Goal: Find specific page/section: Find specific page/section

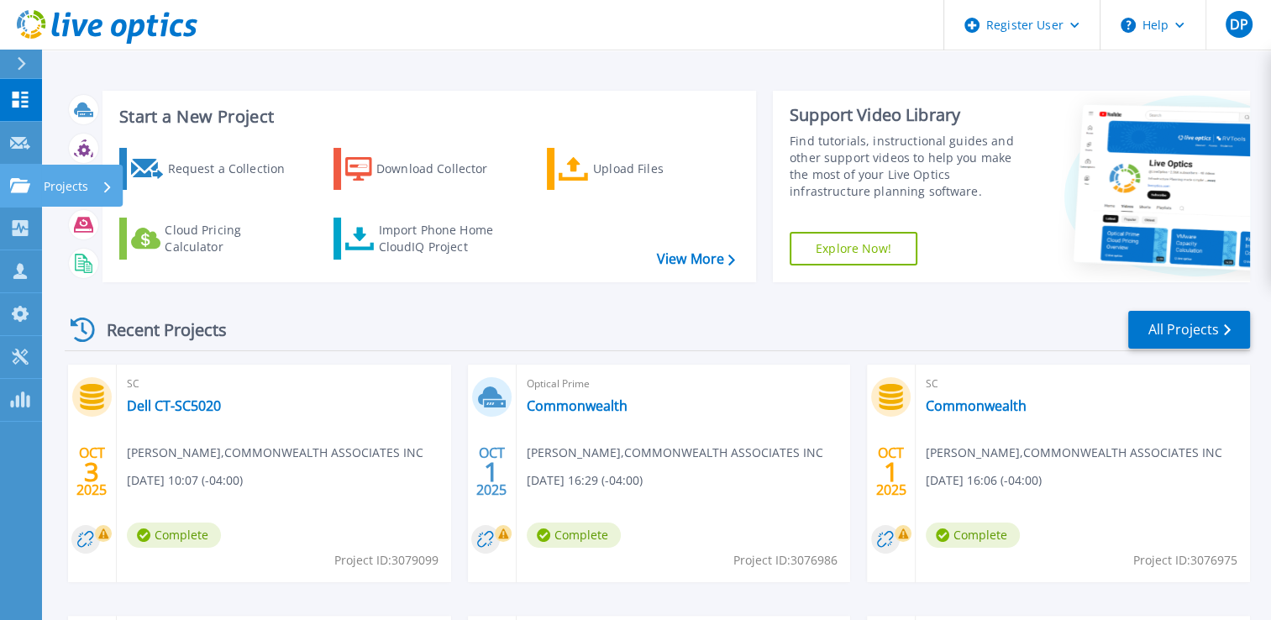
click at [18, 183] on icon at bounding box center [20, 185] width 20 height 14
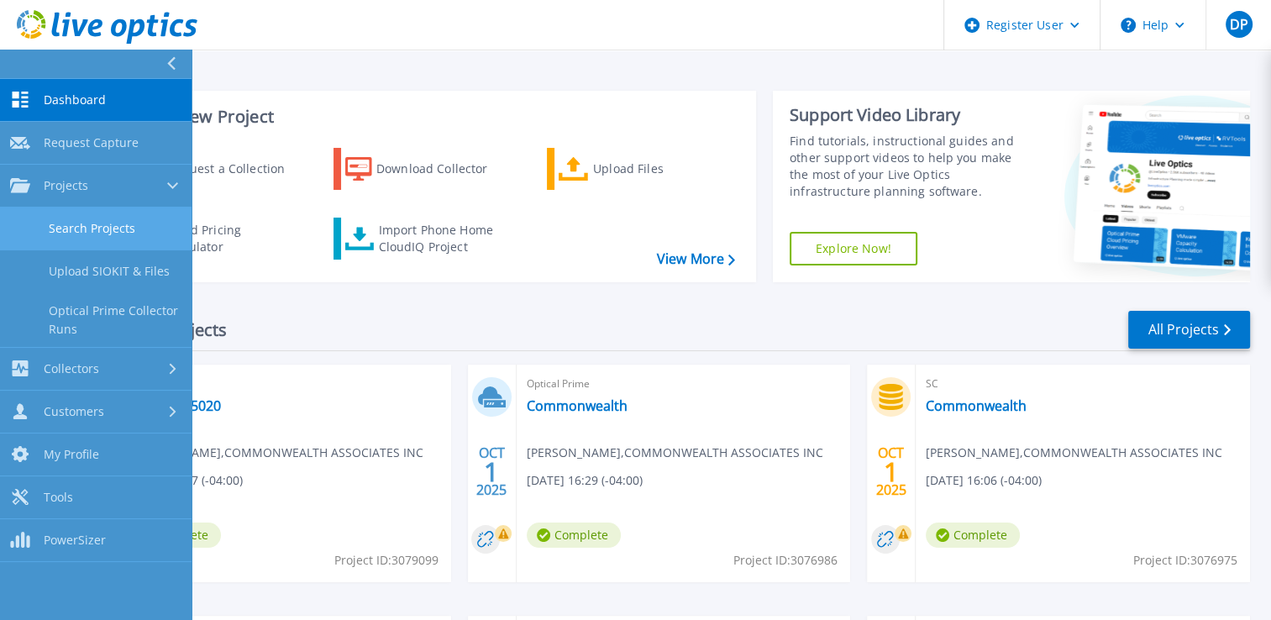
click at [79, 227] on link "Search Projects" at bounding box center [96, 228] width 192 height 43
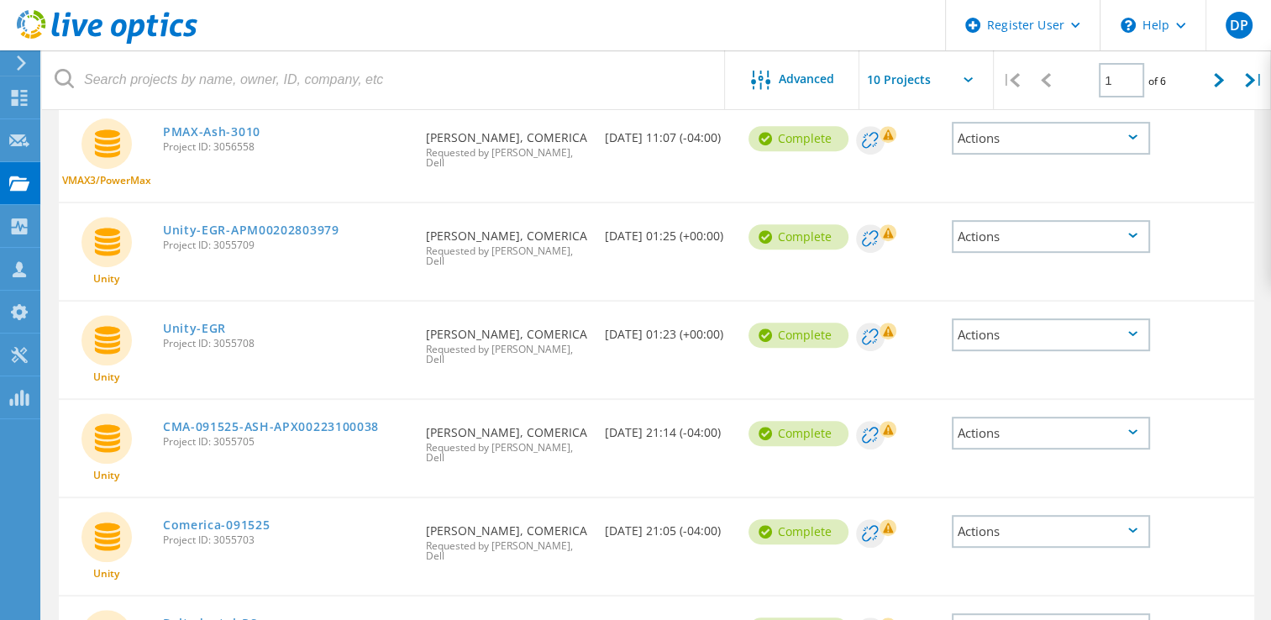
scroll to position [727, 0]
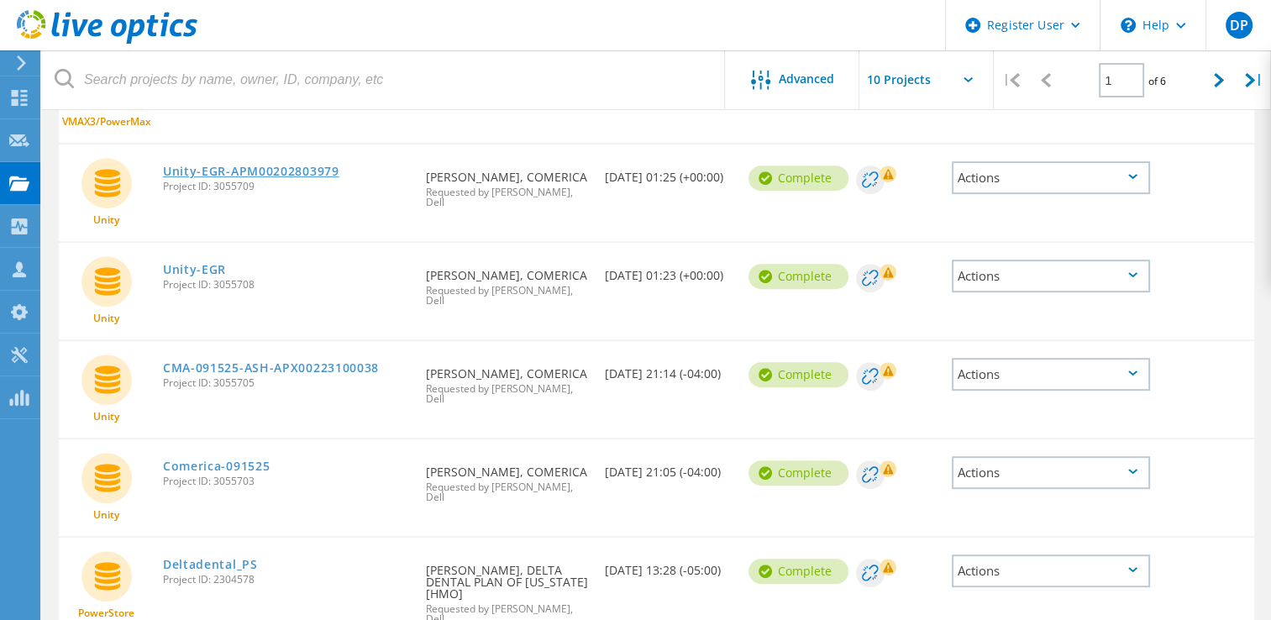
click at [311, 165] on link "Unity-EGR-APM00202803979" at bounding box center [251, 171] width 176 height 12
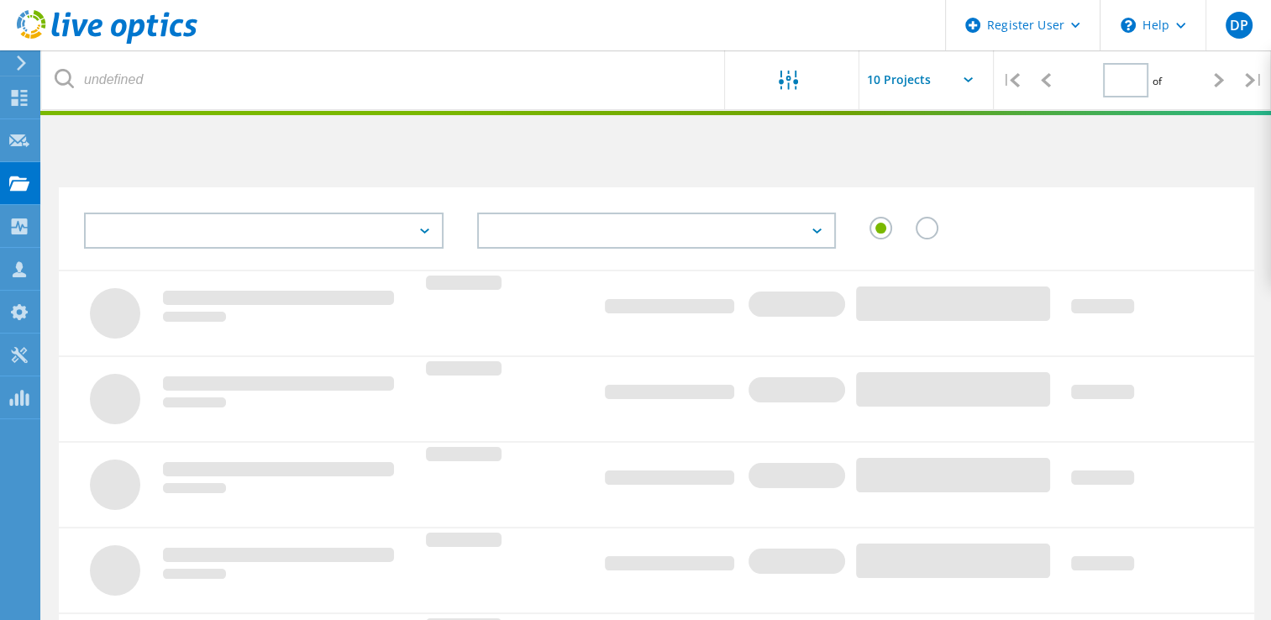
type input "1"
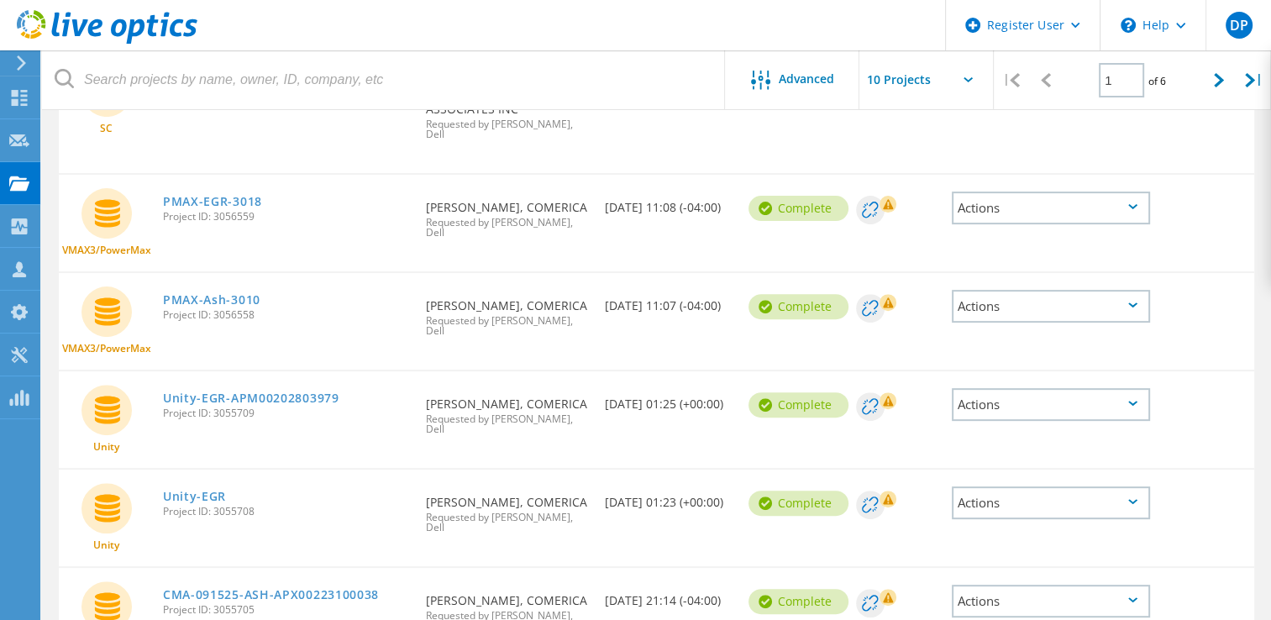
scroll to position [504, 0]
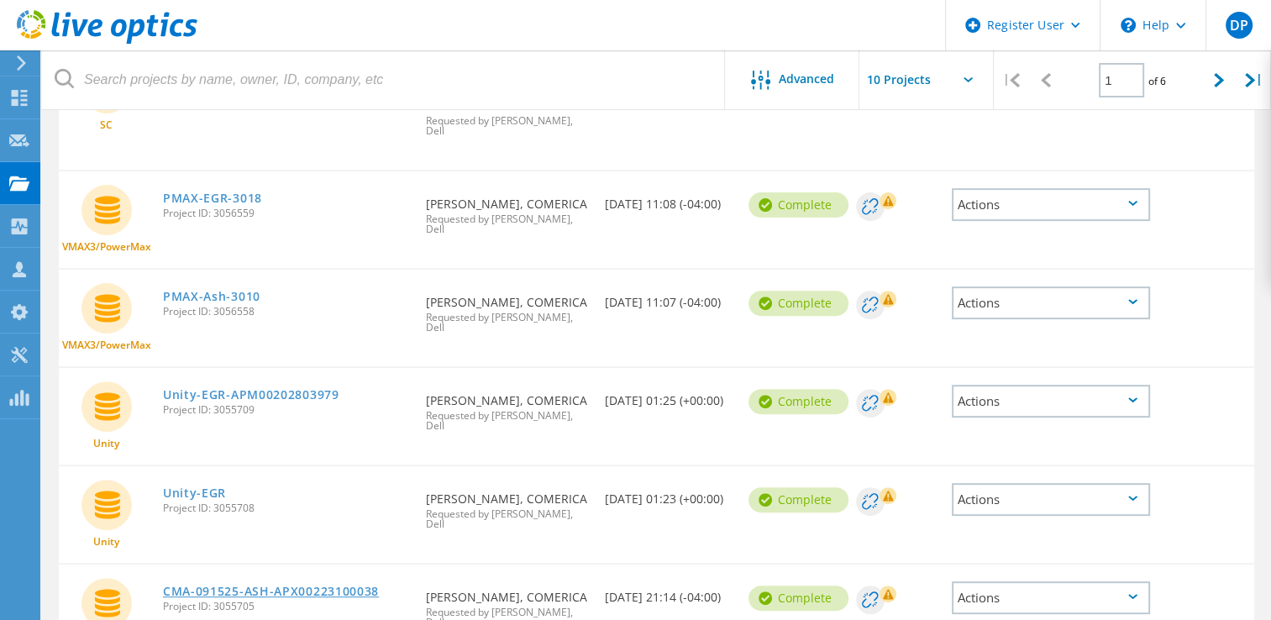
click at [328, 586] on link "CMA-091525-ASH-APX00223100038" at bounding box center [271, 592] width 216 height 12
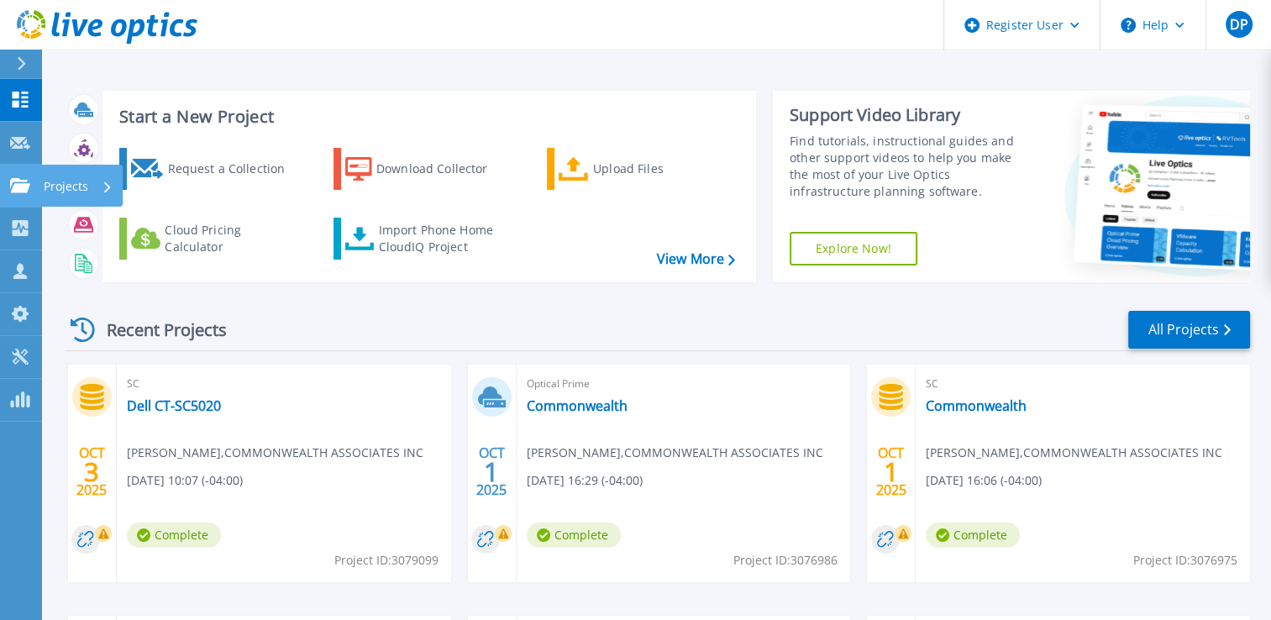
click at [77, 197] on p "Projects" at bounding box center [66, 187] width 45 height 44
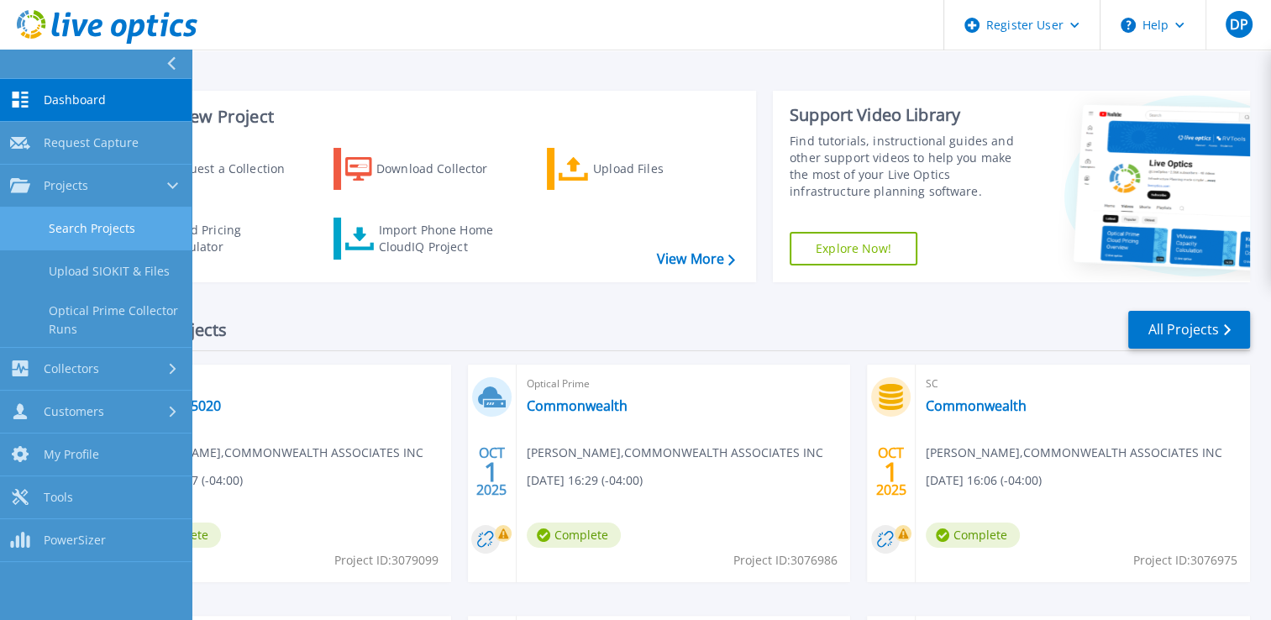
click at [101, 234] on link "Search Projects" at bounding box center [96, 228] width 192 height 43
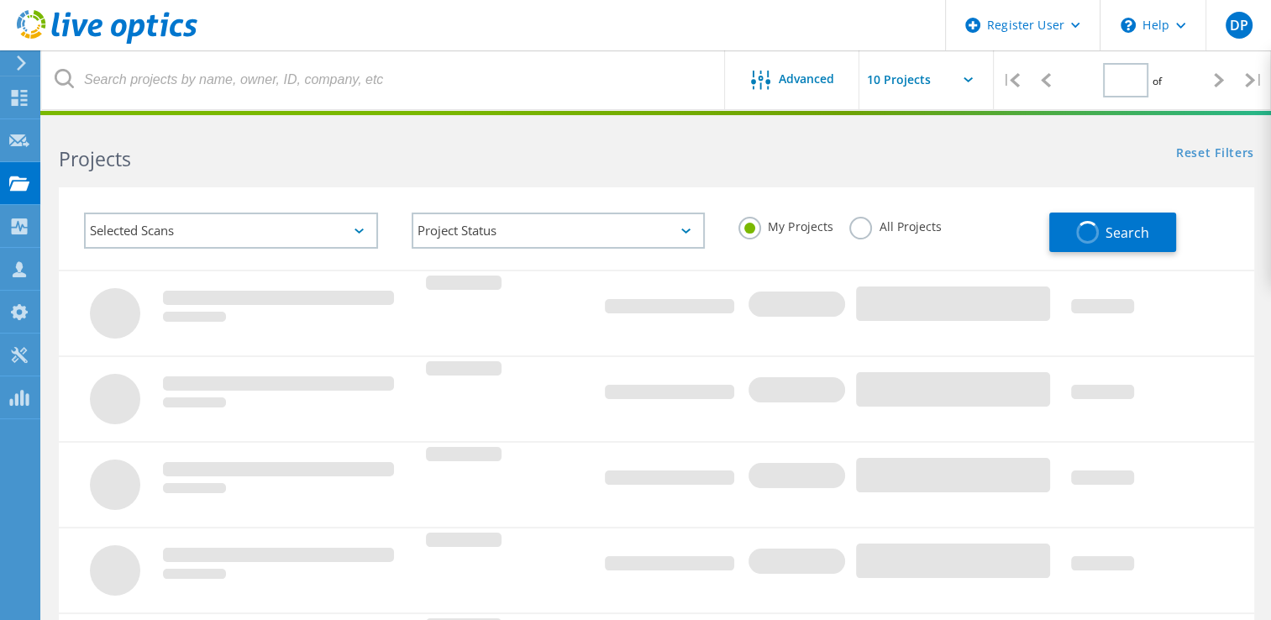
type input "1"
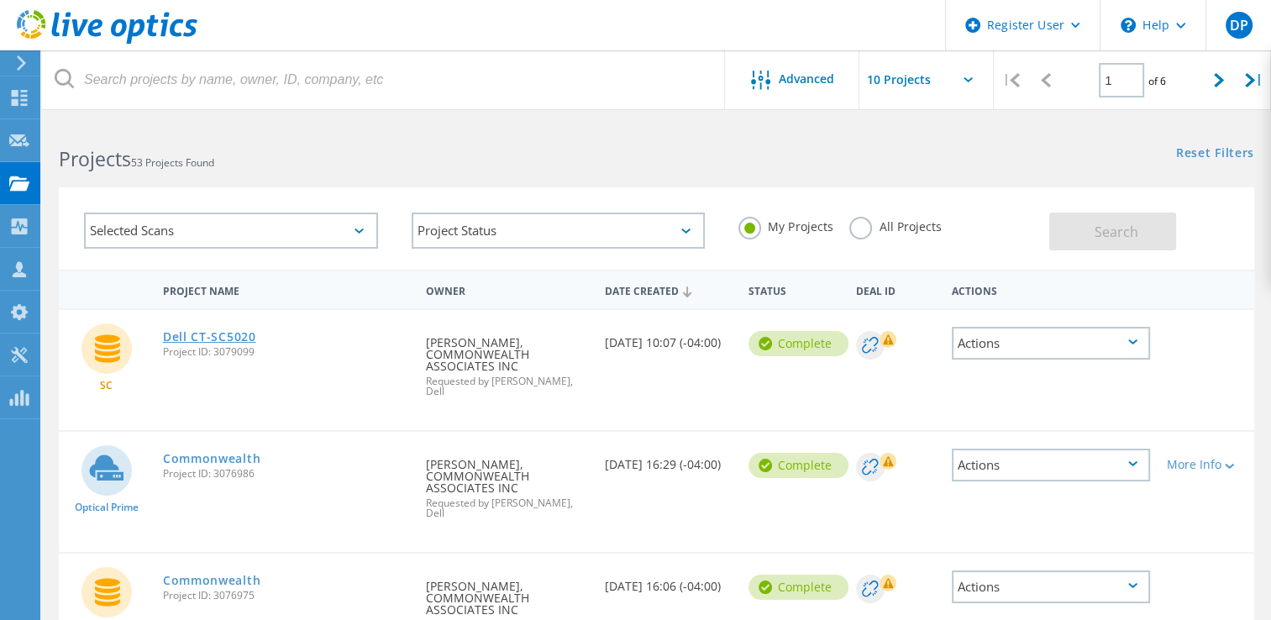
click at [224, 332] on link "Dell CT-SC5020" at bounding box center [209, 337] width 93 height 12
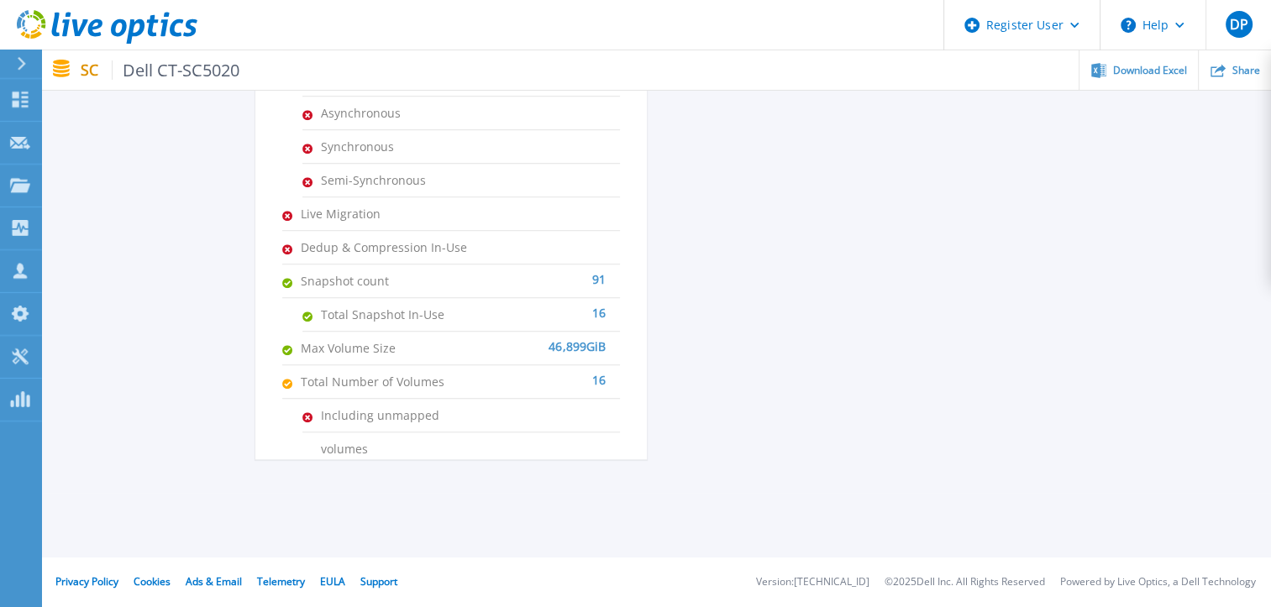
scroll to position [1014, 0]
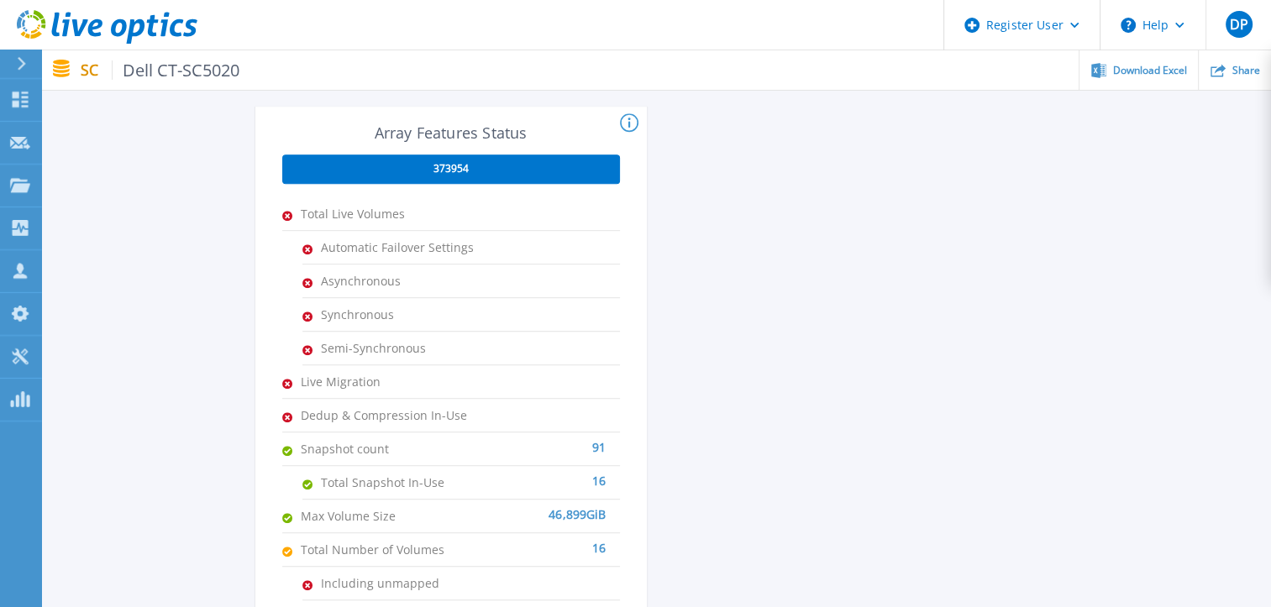
click at [445, 170] on span "373954" at bounding box center [450, 168] width 35 height 13
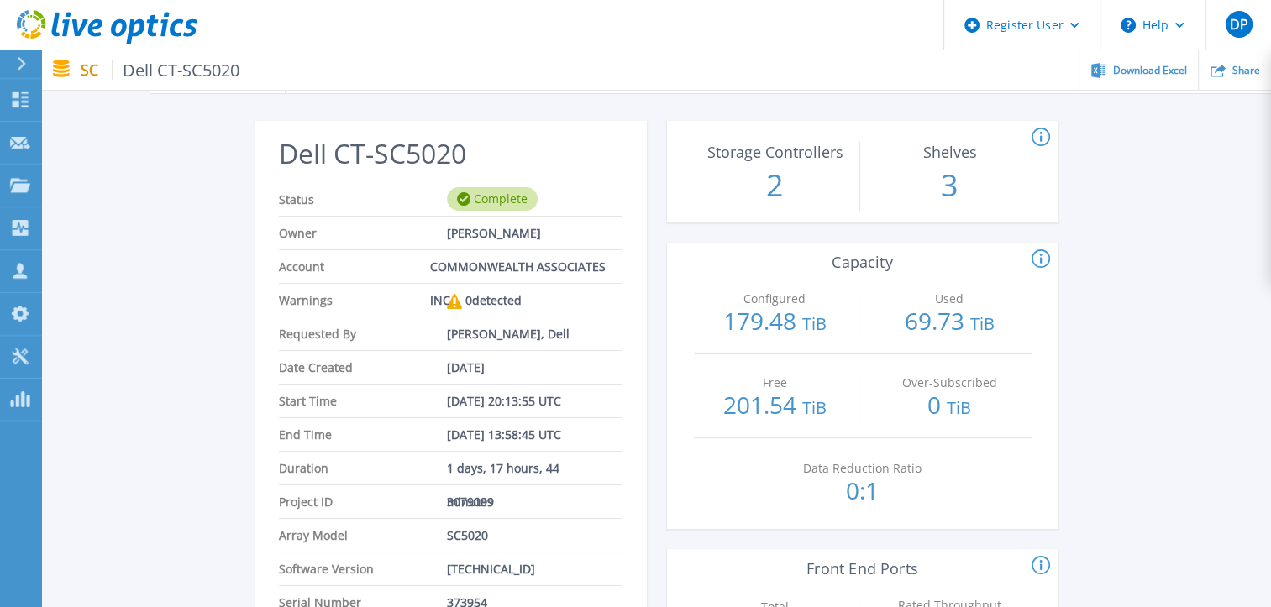
scroll to position [0, 0]
